Goal: Task Accomplishment & Management: Manage account settings

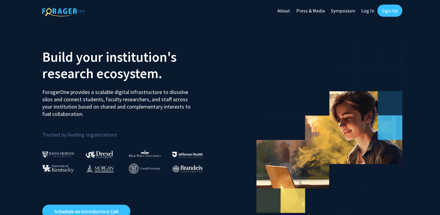
click at [367, 12] on link "Log In" at bounding box center [367, 10] width 19 height 21
select select
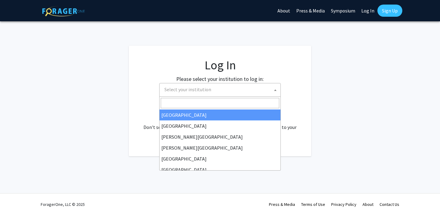
click at [256, 86] on span "Select your institution" at bounding box center [221, 89] width 119 height 12
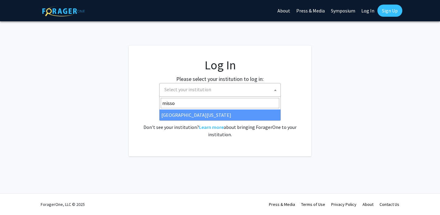
type input "misso"
select select "33"
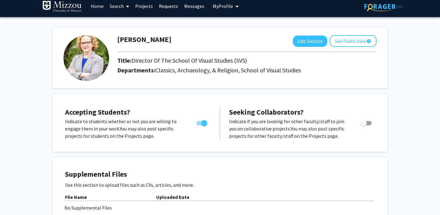
scroll to position [6, 0]
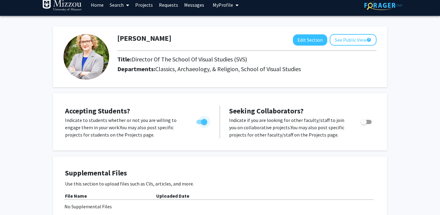
click at [201, 123] on span "Toggle" at bounding box center [204, 122] width 6 height 6
click at [199, 124] on input "Would you like to permit student requests?" at bounding box center [199, 124] width 0 height 0
checkbox input "false"
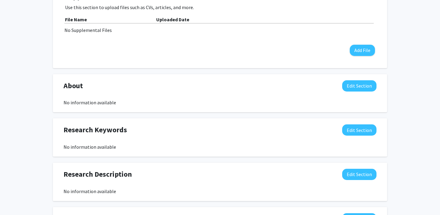
scroll to position [183, 0]
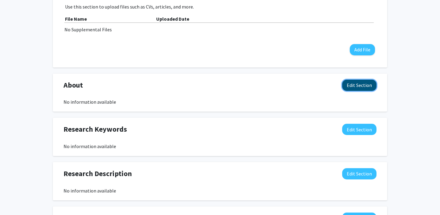
click at [352, 89] on button "Edit Section" at bounding box center [359, 85] width 34 height 11
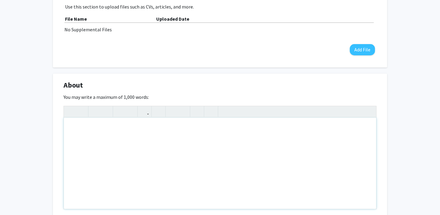
click at [198, 137] on div "Note to users with screen readers: Please deactivate our accessibility plugin f…" at bounding box center [220, 163] width 313 height 91
paste div "Note to users with screen readers: Please deactivate our accessibility plugin f…"
type textarea "<p>Her art historical research encompasses her various interests involving the …"
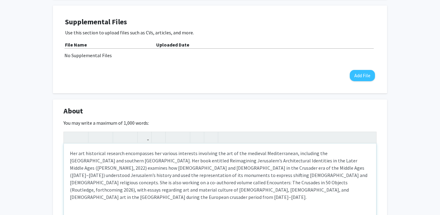
scroll to position [171, 0]
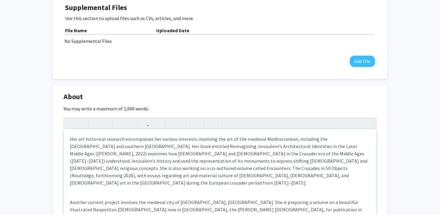
click at [75, 140] on p "Her art historical research encompasses her various interests involving the art…" at bounding box center [220, 160] width 300 height 51
type textarea "<p>Dr. Fleck's art historical research encompasses her various interests involv…"
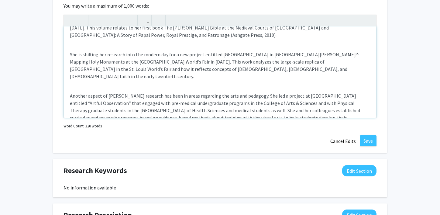
scroll to position [275, 0]
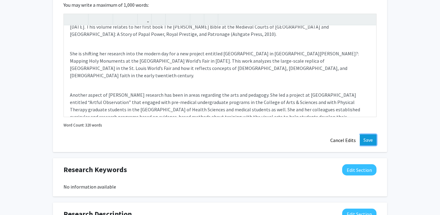
click at [367, 143] on button "Save" at bounding box center [368, 139] width 17 height 11
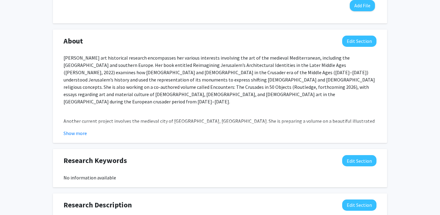
scroll to position [227, 0]
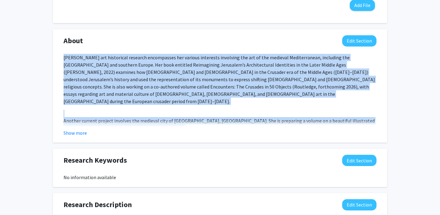
drag, startPoint x: 63, startPoint y: 57, endPoint x: 135, endPoint y: 122, distance: 96.2
click at [135, 122] on div "Dr. Fleck's art historical research encompasses her various interests involving…" at bounding box center [220, 145] width 313 height 182
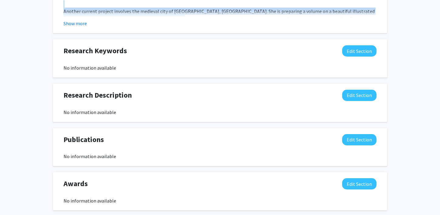
scroll to position [346, 0]
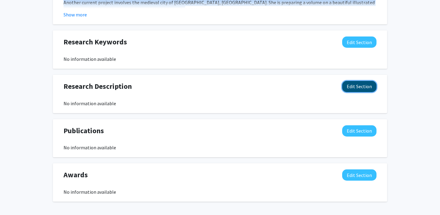
click at [365, 88] on button "Edit Section" at bounding box center [359, 86] width 34 height 11
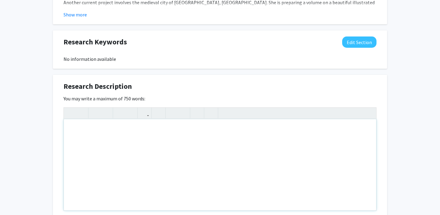
click at [169, 147] on div "Note to users with screen readers: Please deactivate our accessibility plugin f…" at bounding box center [220, 164] width 313 height 91
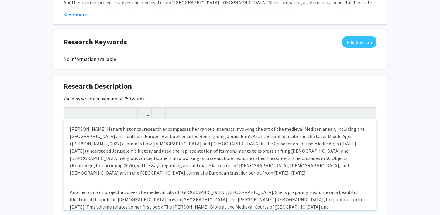
click at [96, 130] on p "Dr. Fleck's Her art historical research encompasses her various interests invol…" at bounding box center [220, 150] width 300 height 51
type textarea "<p>Dr. Fleck's art historical research encompasses her various interests involv…"
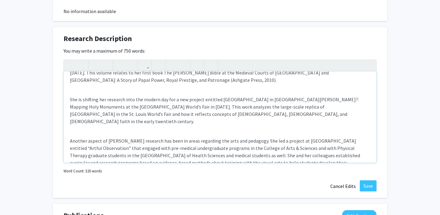
scroll to position [407, 0]
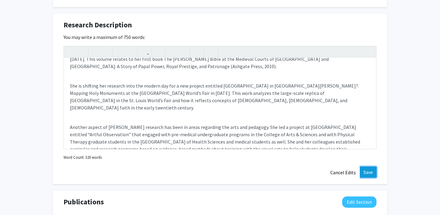
click at [371, 172] on button "Save" at bounding box center [368, 172] width 17 height 11
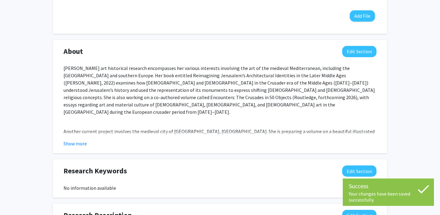
scroll to position [215, 0]
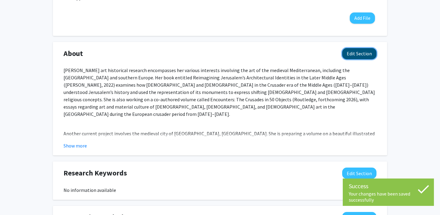
click at [364, 55] on button "Edit Section" at bounding box center [359, 53] width 34 height 11
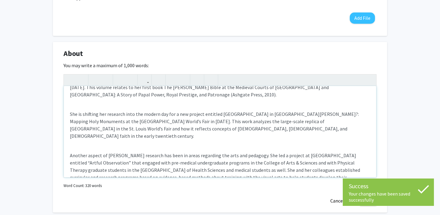
click at [105, 152] on p "Another aspect of Dr. Fleck’s research has been in areas regarding the arts and…" at bounding box center [220, 170] width 300 height 36
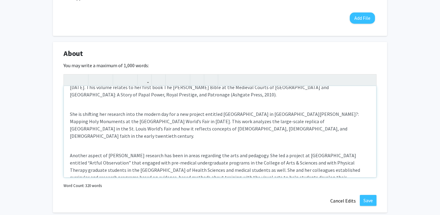
scroll to position [0, 0]
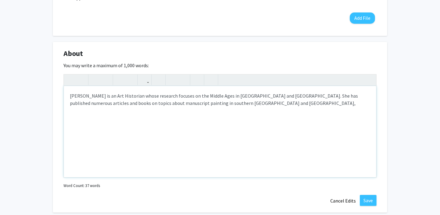
click at [149, 105] on p "Dr. Fleck is an Art Historian whose research focuses on the Middle Ages in West…" at bounding box center [220, 99] width 300 height 15
click at [248, 103] on p "Dr. Fleck is an Art Historian whose research focuses on the Middle Ages in West…" at bounding box center [220, 103] width 300 height 22
click at [264, 104] on p "Dr. Fleck is an Art Historian whose research focuses on the Middle Ages in West…" at bounding box center [220, 103] width 300 height 22
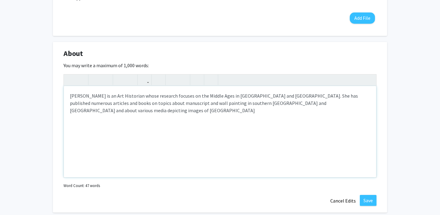
click at [354, 105] on p "Dr. Fleck is an Art Historian whose research focuses on the Middle Ages in West…" at bounding box center [220, 103] width 300 height 22
click at [82, 110] on p "Dr. Fleck is an Art Historian whose research focuses on the Middle Ages in West…" at bounding box center [220, 103] width 300 height 22
click at [114, 112] on p "Dr. Fleck is an Art Historian whose research focuses on the Middle Ages in West…" at bounding box center [220, 103] width 300 height 22
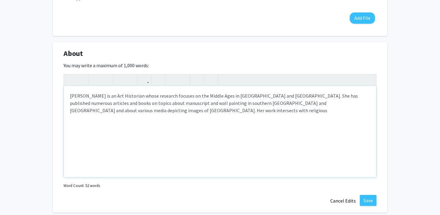
click at [143, 106] on p "Dr. Fleck is an Art Historian whose research focuses on the Middle Ages in West…" at bounding box center [220, 103] width 300 height 22
click at [139, 109] on p "Dr. Fleck is an Art Historian whose research focuses on the Middle Ages in West…" at bounding box center [220, 103] width 300 height 22
click at [129, 111] on p "Dr. Fleck is an Art Historian whose research focuses on the Middle Ages in West…" at bounding box center [220, 106] width 300 height 29
click at [205, 112] on p "Dr. Fleck is an Art Historian whose research focuses on the Middle Ages in West…" at bounding box center [220, 106] width 300 height 29
type textarea "<p>Dr. Fleck is an Art Historian whose research focuses on the Middle Ages in W…"
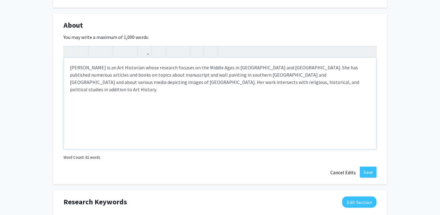
scroll to position [244, 0]
click at [366, 172] on button "Save" at bounding box center [368, 171] width 17 height 11
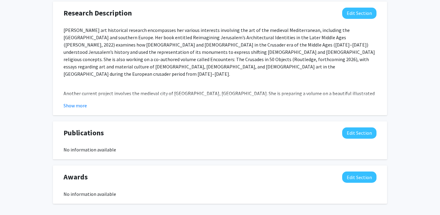
scroll to position [390, 0]
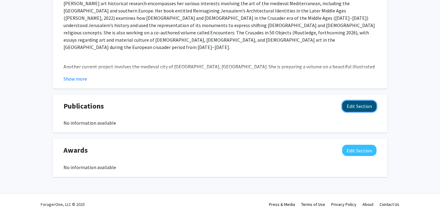
click at [352, 108] on button "Edit Section" at bounding box center [359, 106] width 34 height 11
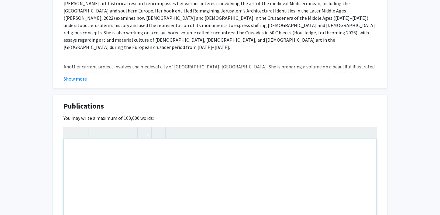
click at [171, 159] on div "Note to users with screen readers: Please deactivate our accessibility plugin f…" at bounding box center [220, 184] width 313 height 91
paste div "Note to users with screen readers: Please deactivate our accessibility plugin f…"
type textarea "<p>• Reimagining Jerusalem’s Architectural Identities in the Later Middle Ages …"
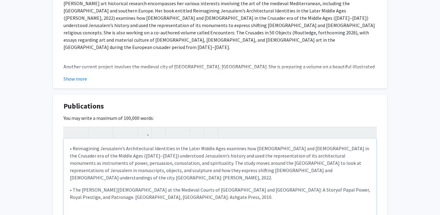
click at [68, 150] on div "• Reimagining Jerusalem’s Architectural Identities in the Later Middle Ages exa…" at bounding box center [220, 184] width 313 height 91
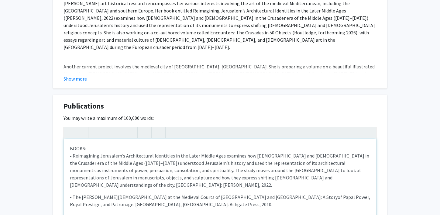
click at [101, 200] on p "• The Clement Bible at the Medieval Courts of Naples and Avignon: A Storyof Pap…" at bounding box center [220, 200] width 300 height 15
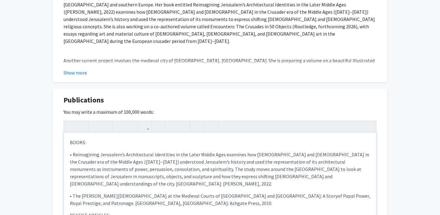
scroll to position [404, 0]
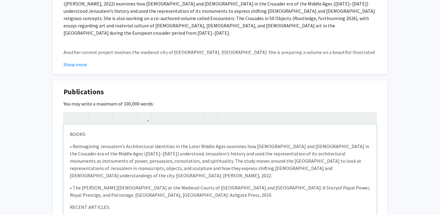
click at [70, 200] on div "BOOKS: • Reimagining Jerusalem’s Architectural Identities in the Later Middle A…" at bounding box center [220, 169] width 313 height 91
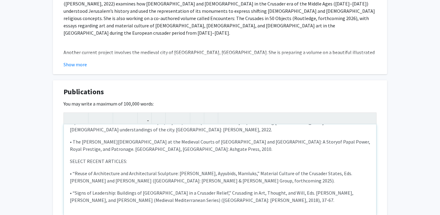
scroll to position [47, 0]
click at [245, 192] on p "• “Signs of Leadership: Buildings of Jerusalem in a Crusader Relief,” Crusading…" at bounding box center [220, 195] width 300 height 15
click at [248, 174] on p "• “Reuse of Architecture and Architectural Sculpture: Franks, Ayyubids, Mamluks…" at bounding box center [220, 176] width 300 height 15
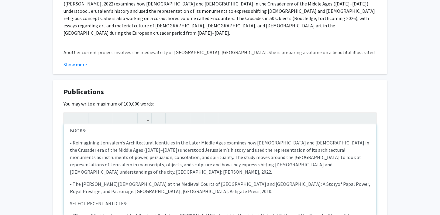
scroll to position [3, 0]
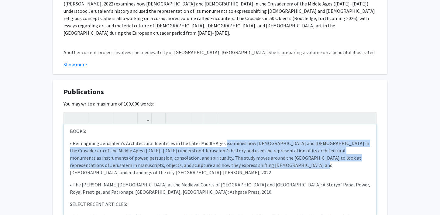
drag, startPoint x: 221, startPoint y: 143, endPoint x: 247, endPoint y: 165, distance: 34.1
click at [247, 165] on p "• Reimagining Jerusalem’s Architectural Identities in the Later Middle Ages exa…" at bounding box center [220, 158] width 300 height 36
click at [230, 152] on p "• Reimagining Jerusalem’s Architectural Identities in the Later Middle Ages exa…" at bounding box center [220, 158] width 300 height 36
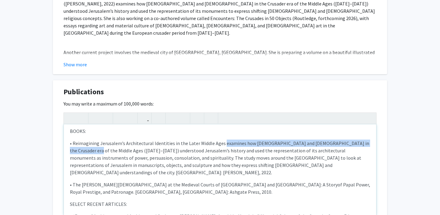
drag, startPoint x: 220, startPoint y: 143, endPoint x: 80, endPoint y: 150, distance: 141.0
click at [80, 150] on p "• Reimagining Jerusalem’s Architectural Identities in the Later Middle Ages exa…" at bounding box center [220, 158] width 300 height 36
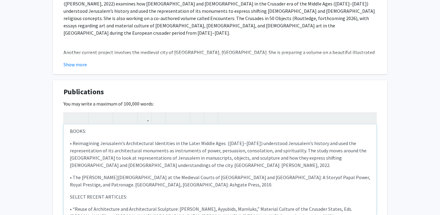
type textarea "<p>BOOKS:</p><p>• Reimagining Jerusalem’s Architectural Identities in the Later…"
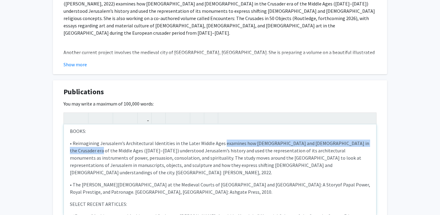
click at [224, 145] on p "• Reimagining Jerusalem’s Architectural Identities in the Later Middle Ages exa…" at bounding box center [220, 158] width 300 height 36
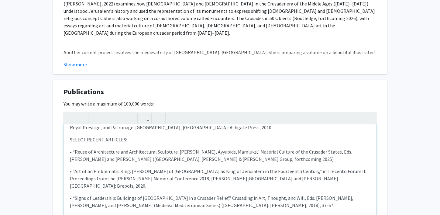
scroll to position [72, 0]
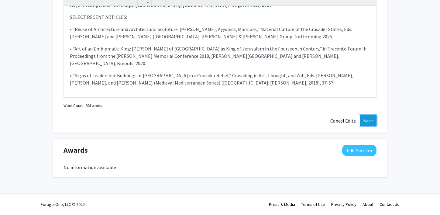
click at [363, 120] on button "Save" at bounding box center [368, 120] width 17 height 11
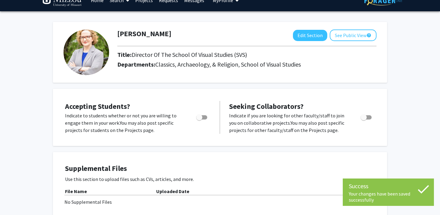
scroll to position [0, 0]
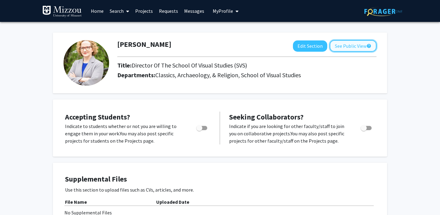
click at [357, 46] on button "See Public View help" at bounding box center [353, 46] width 47 height 12
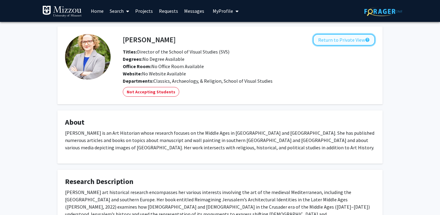
click at [351, 42] on button "Return to Private View help" at bounding box center [344, 40] width 62 height 12
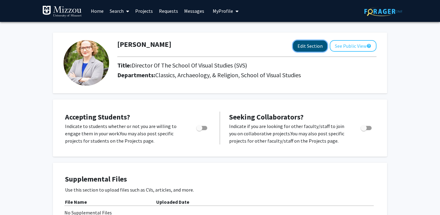
click at [308, 50] on button "Edit Section" at bounding box center [310, 45] width 34 height 11
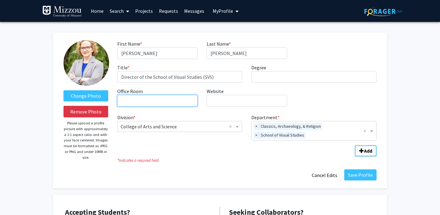
click at [171, 102] on input "Office Room required" at bounding box center [157, 101] width 80 height 12
type input "Swallow Hall 102"
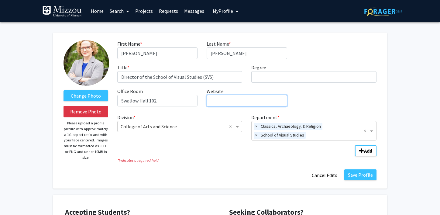
click at [257, 103] on input "Website required" at bounding box center [247, 101] width 80 height 12
paste input "https://visualstudies.missouri.edu/people/fleck"
type input "https://visualstudies.missouri.edu/people/fleck"
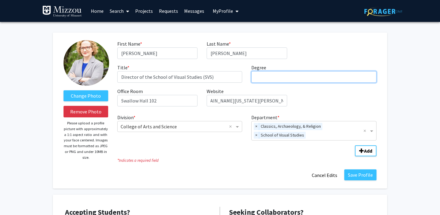
click at [272, 76] on input "Degree required" at bounding box center [313, 77] width 125 height 12
type input "Ph.D."
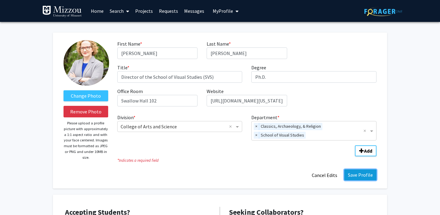
click at [358, 175] on button "Save Profile" at bounding box center [360, 174] width 32 height 11
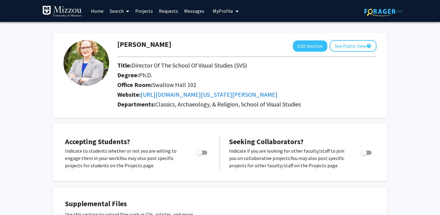
click at [315, 9] on div "Skip navigation Home Search Projects Requests Messages My Profile Cathleen Flec…" at bounding box center [220, 11] width 365 height 22
